Goal: Task Accomplishment & Management: Complete application form

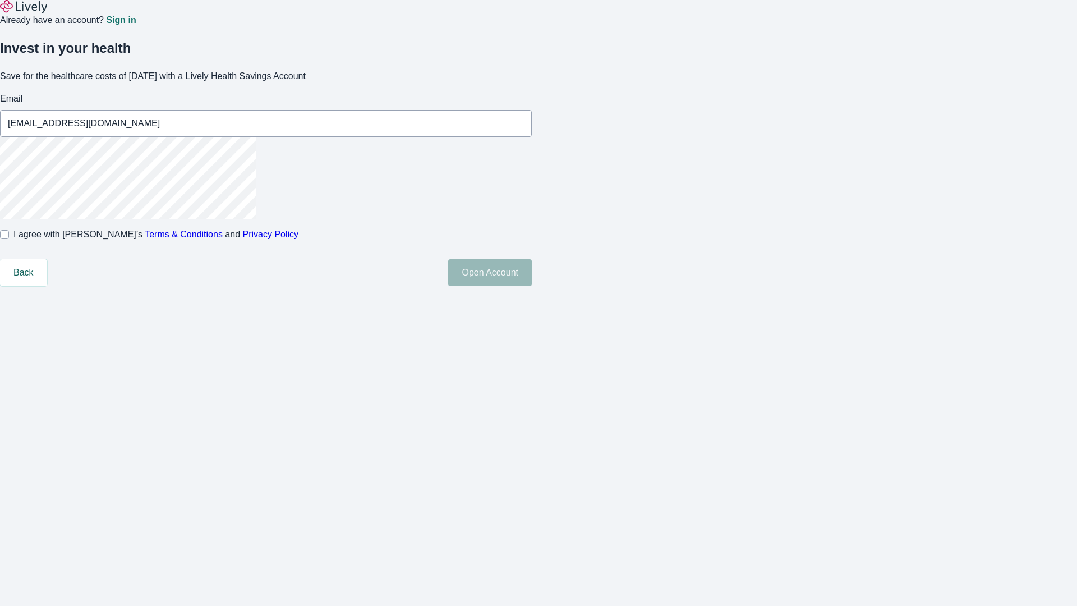
click at [9, 239] on input "I agree with Lively’s Terms & Conditions and Privacy Policy" at bounding box center [4, 234] width 9 height 9
checkbox input "true"
click at [532, 286] on button "Open Account" at bounding box center [490, 272] width 84 height 27
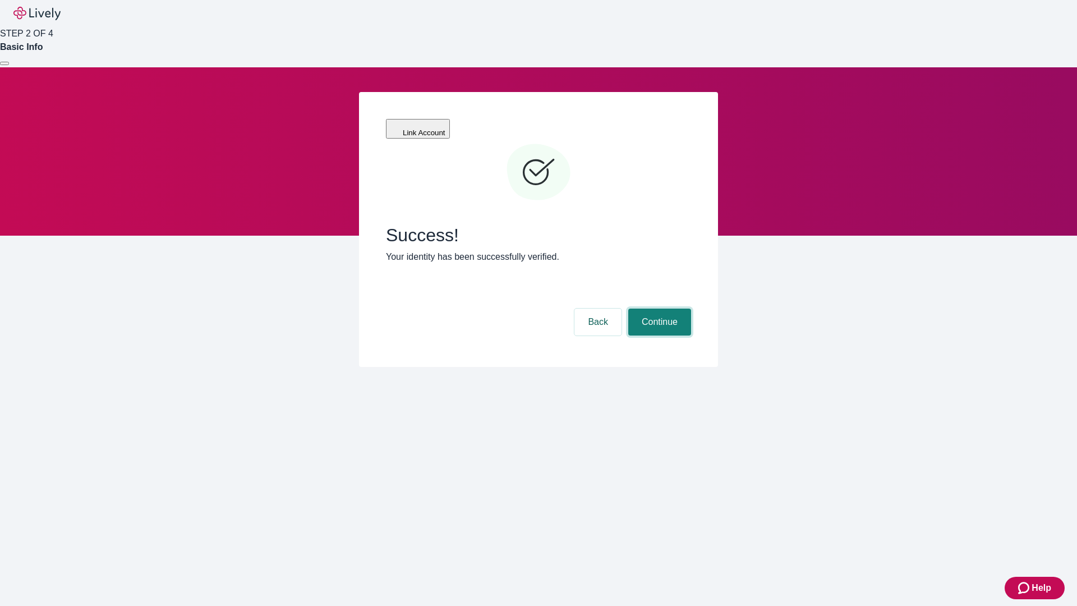
click at [658, 309] on button "Continue" at bounding box center [659, 322] width 63 height 27
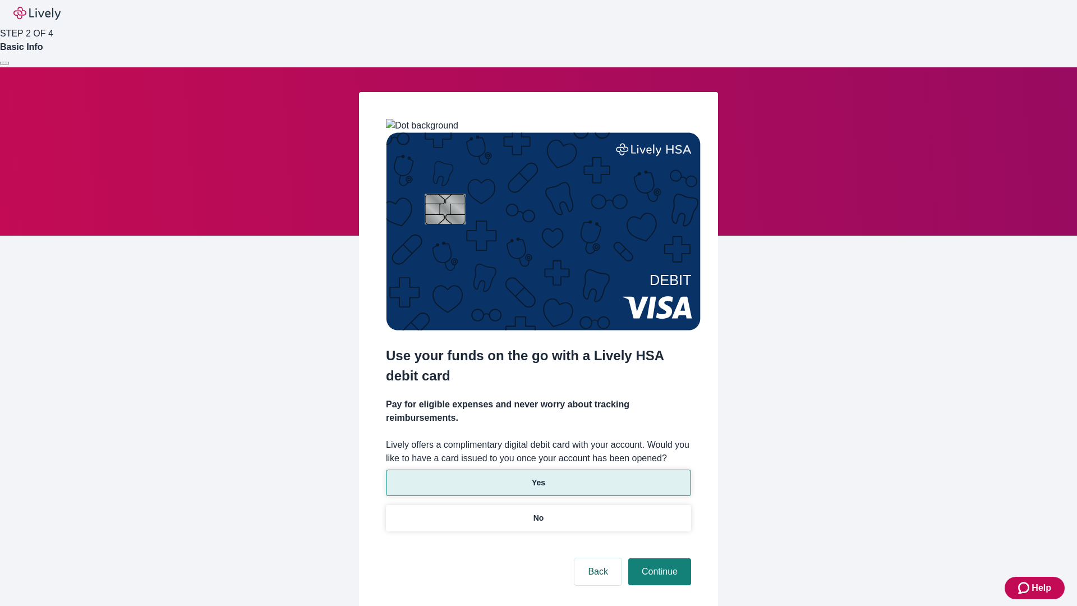
click at [538, 477] on p "Yes" at bounding box center [538, 483] width 13 height 12
click at [658, 558] on button "Continue" at bounding box center [659, 571] width 63 height 27
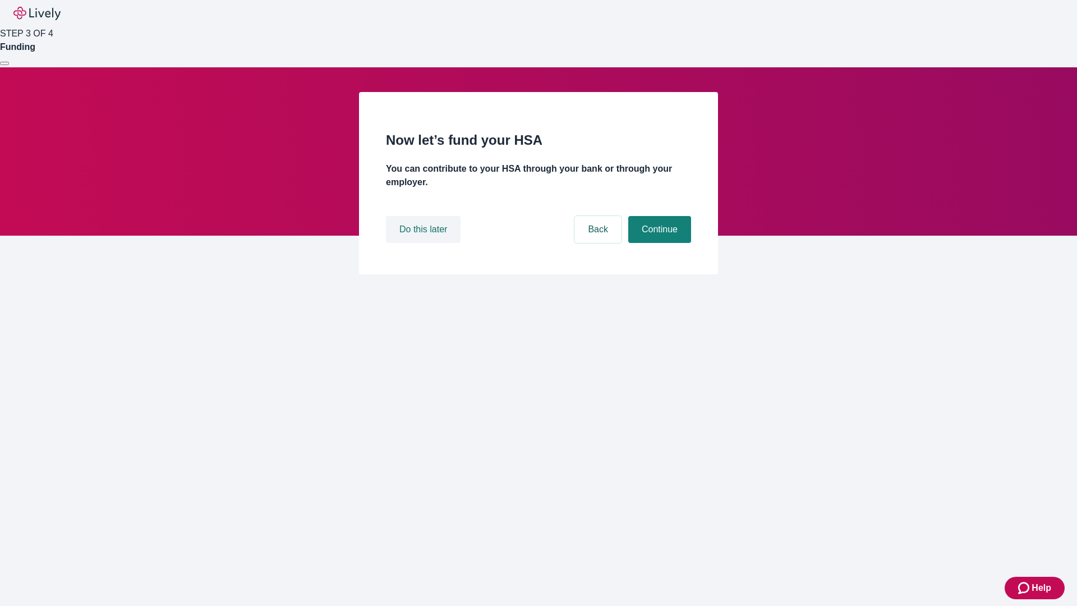
click at [425, 243] on button "Do this later" at bounding box center [423, 229] width 75 height 27
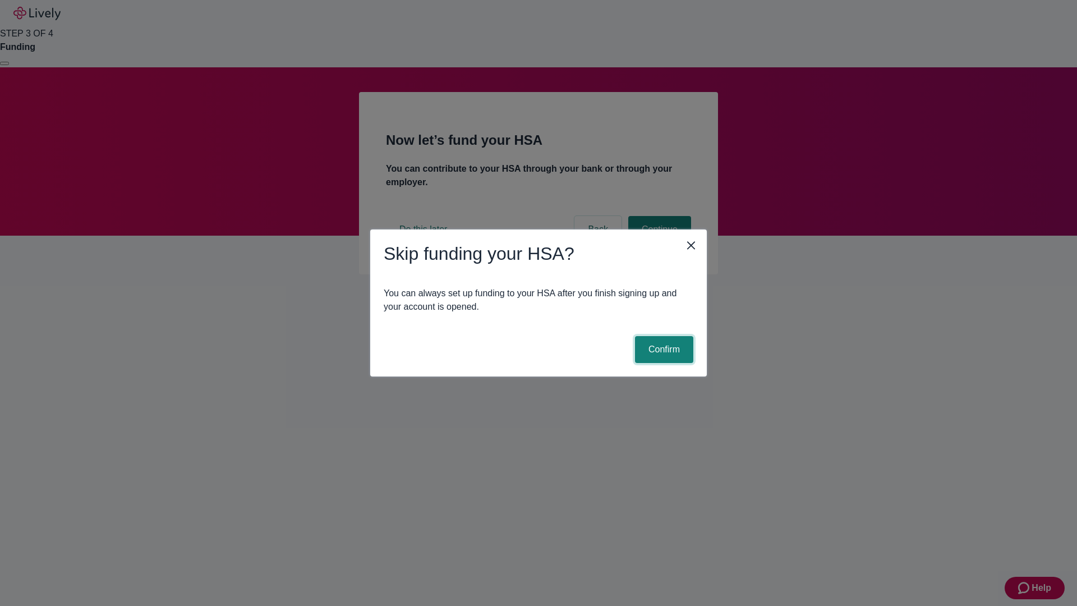
click at [663, 349] on button "Confirm" at bounding box center [664, 349] width 58 height 27
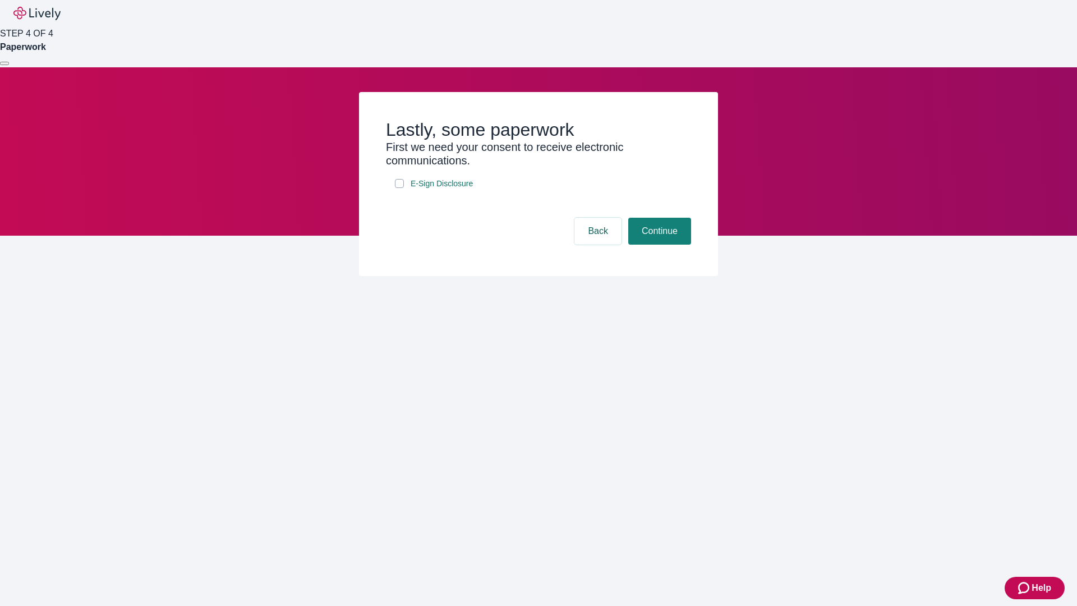
click at [399, 188] on input "E-Sign Disclosure" at bounding box center [399, 183] width 9 height 9
checkbox input "true"
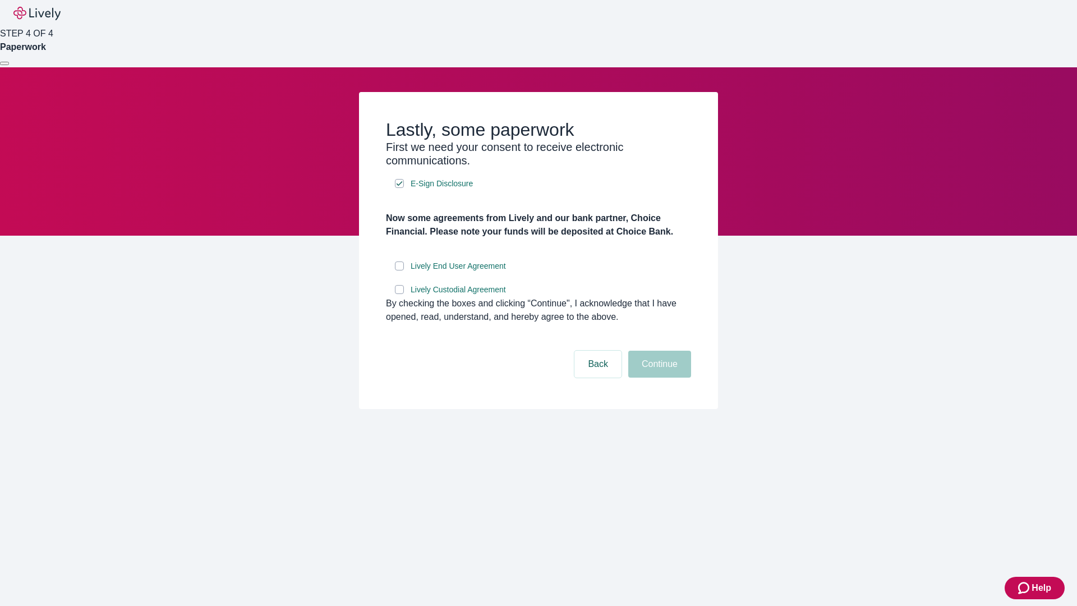
click at [399, 270] on input "Lively End User Agreement" at bounding box center [399, 265] width 9 height 9
checkbox input "true"
click at [399, 294] on input "Lively Custodial Agreement" at bounding box center [399, 289] width 9 height 9
checkbox input "true"
click at [658, 378] on button "Continue" at bounding box center [659, 364] width 63 height 27
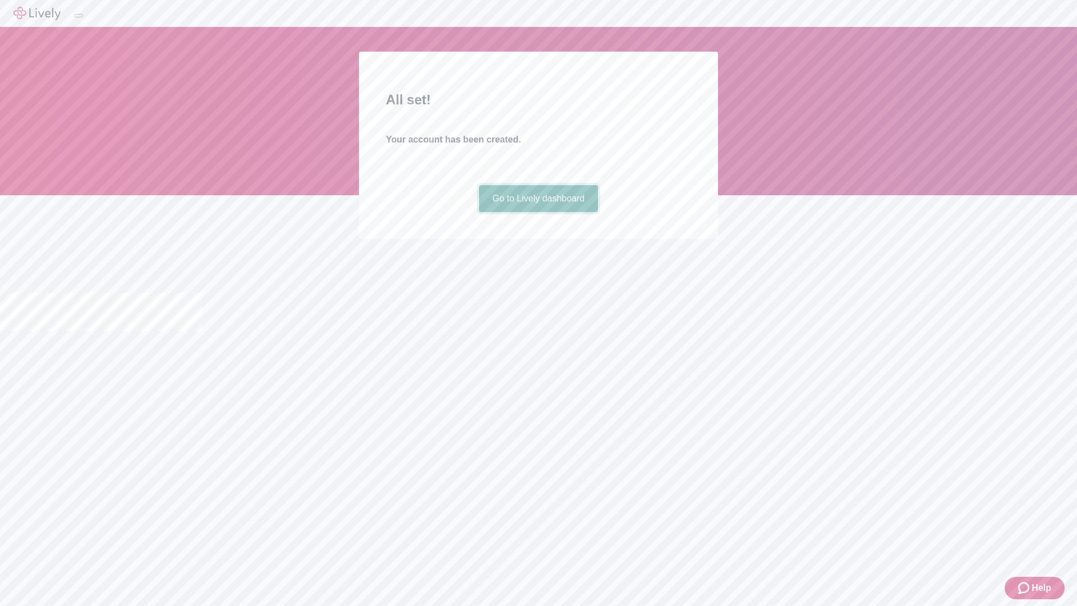
click at [538, 212] on link "Go to Lively dashboard" at bounding box center [538, 198] width 119 height 27
